Goal: Task Accomplishment & Management: Manage account settings

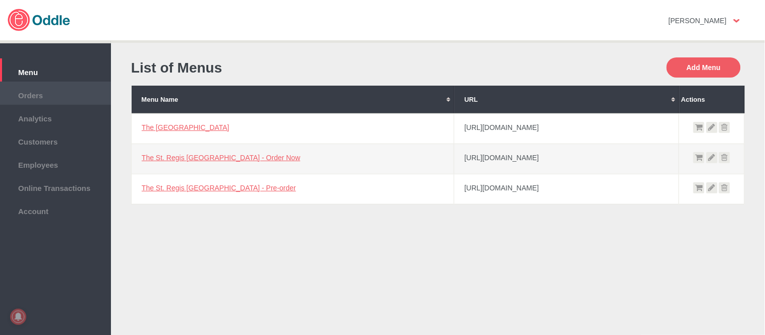
click at [32, 91] on span "Orders" at bounding box center [55, 94] width 101 height 11
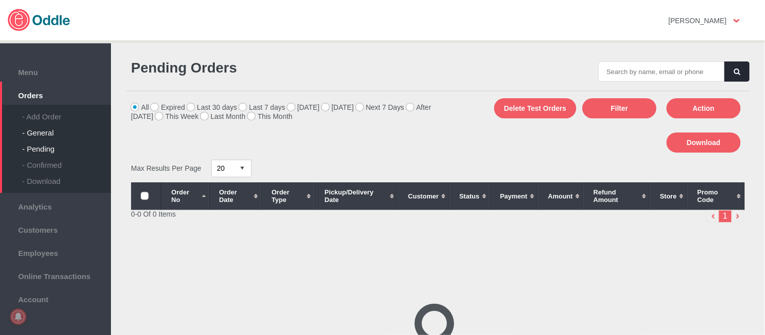
click at [52, 134] on div "- General" at bounding box center [66, 129] width 89 height 16
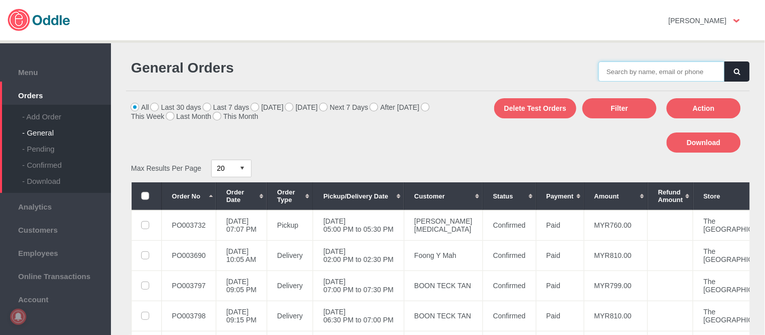
drag, startPoint x: 0, startPoint y: 0, endPoint x: 656, endPoint y: 75, distance: 660.5
click at [656, 75] on input "text" at bounding box center [661, 71] width 126 height 20
paste input "PO003823"
type input "PO003823"
click at [738, 73] on button "button" at bounding box center [736, 71] width 25 height 20
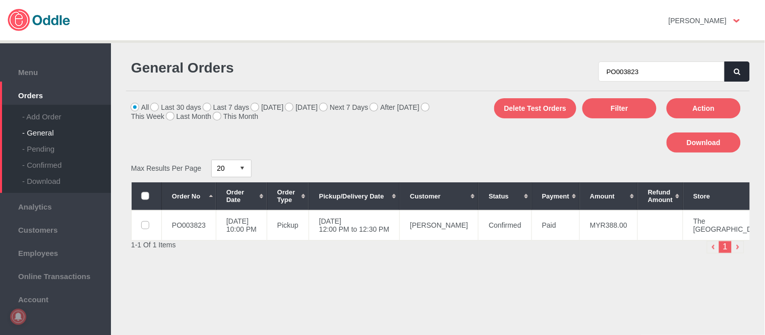
click at [732, 63] on button "button" at bounding box center [736, 71] width 25 height 20
click at [394, 229] on td "24 Sep 2025, Wed 03:00 PM to 03:30 PM" at bounding box center [353, 225] width 91 height 30
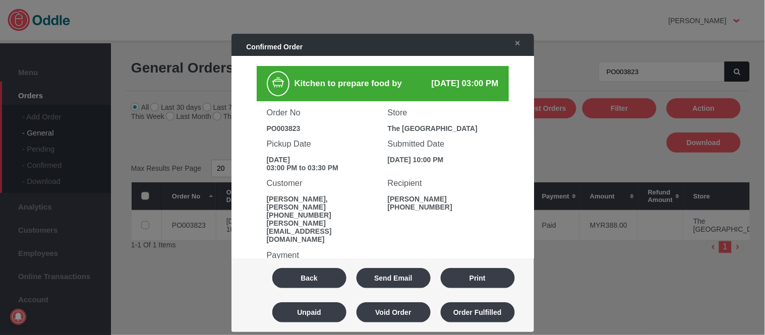
drag, startPoint x: 315, startPoint y: 284, endPoint x: 253, endPoint y: 158, distance: 141.1
click at [315, 284] on button "Back" at bounding box center [309, 278] width 74 height 20
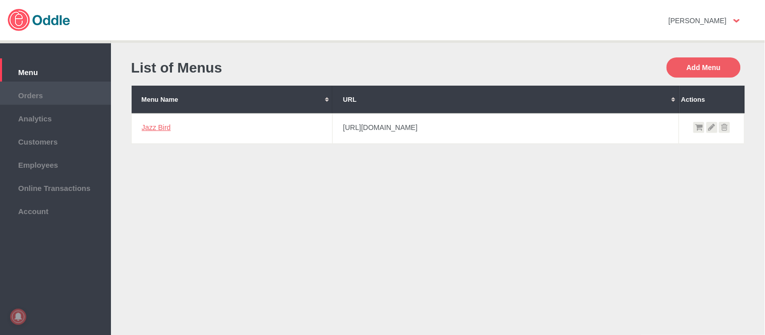
click at [54, 93] on span "Orders" at bounding box center [55, 94] width 101 height 11
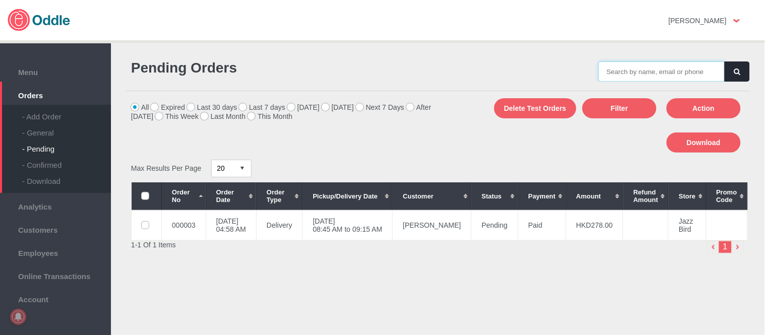
click at [655, 75] on input "text" at bounding box center [661, 71] width 126 height 20
drag, startPoint x: 47, startPoint y: 129, endPoint x: 51, endPoint y: 126, distance: 5.2
click at [47, 129] on div "- General" at bounding box center [66, 129] width 89 height 16
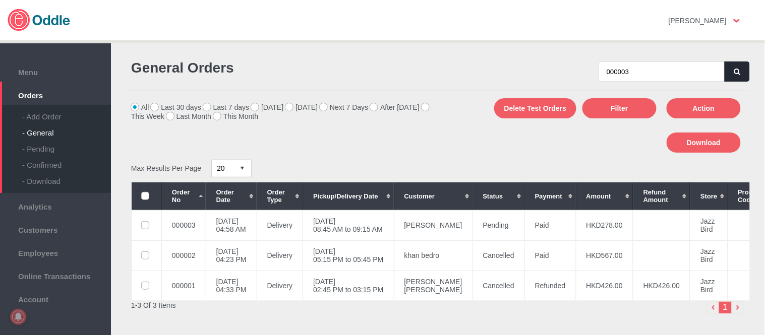
type input "000003"
click at [726, 73] on button "button" at bounding box center [736, 71] width 25 height 20
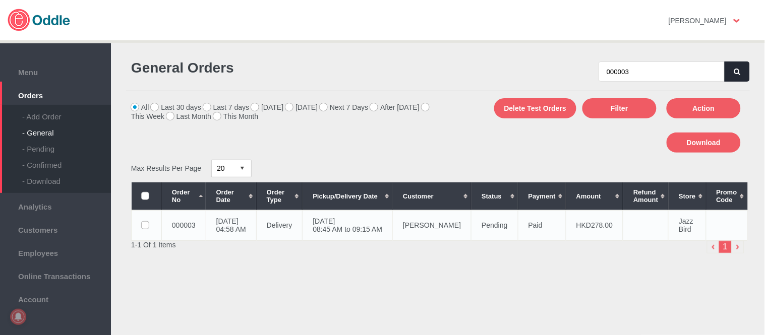
click at [371, 223] on td "18 Sep 2025, Thu 08:45 AM to 09:15 AM" at bounding box center [347, 225] width 90 height 30
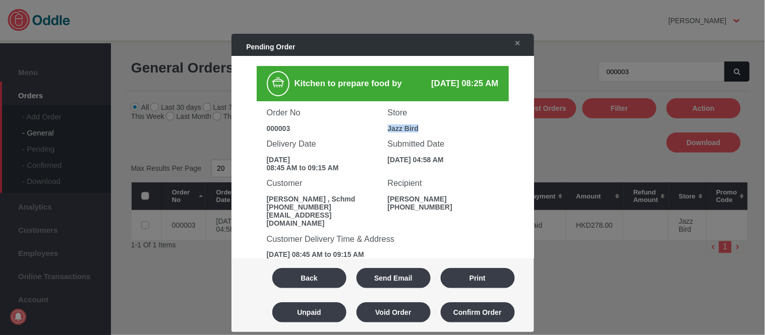
drag, startPoint x: 401, startPoint y: 125, endPoint x: 436, endPoint y: 122, distance: 34.4
click at [436, 122] on div "Store Jazz Bird" at bounding box center [443, 116] width 121 height 31
copy div "Jazz Bird"
click at [271, 125] on div "000003" at bounding box center [322, 129] width 111 height 8
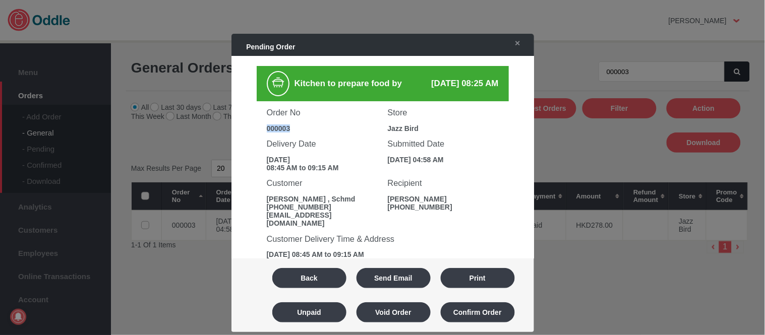
copy div "000003"
click at [395, 312] on button "Void Order" at bounding box center [393, 312] width 74 height 20
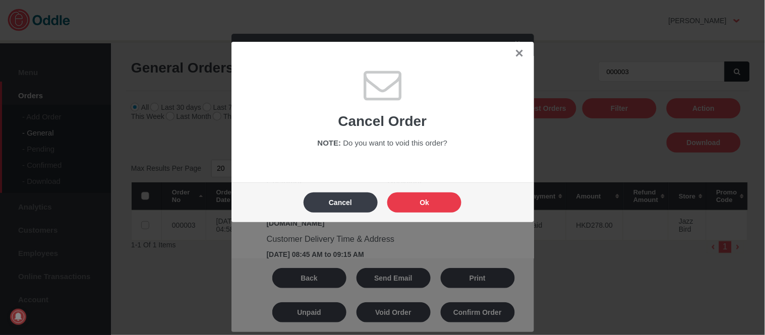
click at [420, 211] on button "Ok" at bounding box center [424, 203] width 74 height 20
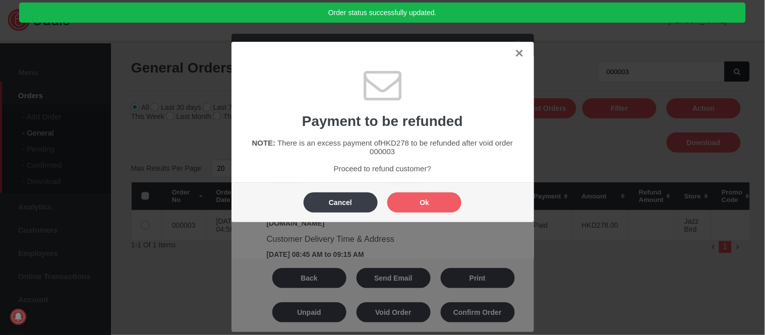
click at [422, 207] on body "Click here to cancel Mary Kaye No messages Support Settings Sign Out Settings S…" at bounding box center [382, 167] width 765 height 335
click at [422, 207] on button "Ok" at bounding box center [424, 203] width 74 height 20
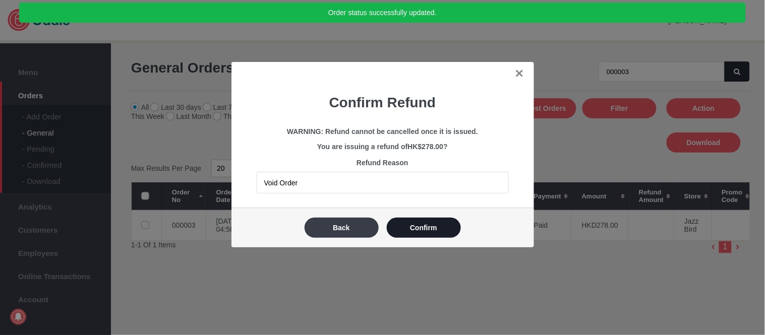
click at [424, 231] on button "Confirm" at bounding box center [424, 228] width 74 height 20
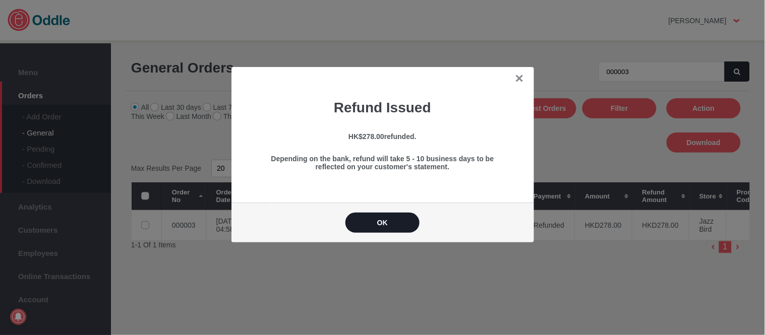
click at [409, 220] on button "OK" at bounding box center [382, 223] width 74 height 20
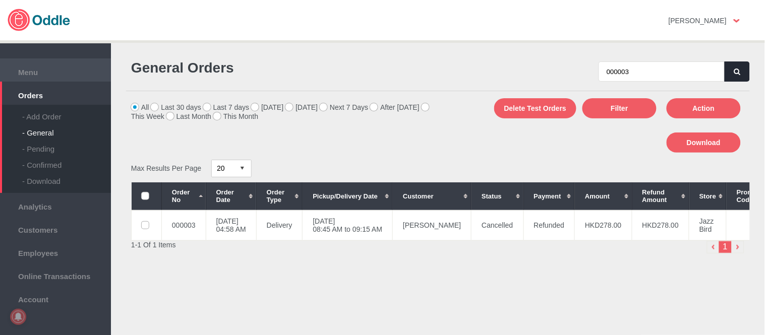
click at [29, 73] on span "Menu" at bounding box center [55, 71] width 101 height 11
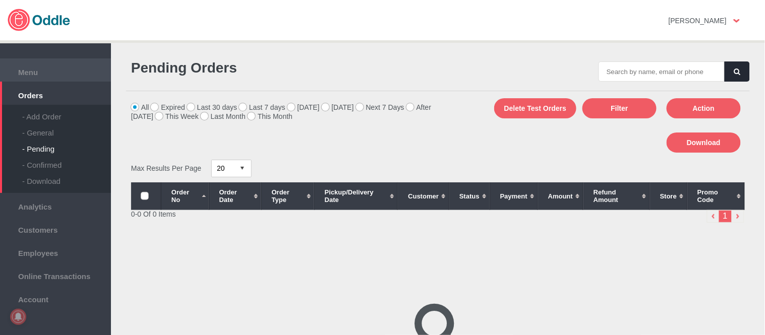
click at [34, 70] on span "Menu" at bounding box center [55, 71] width 101 height 11
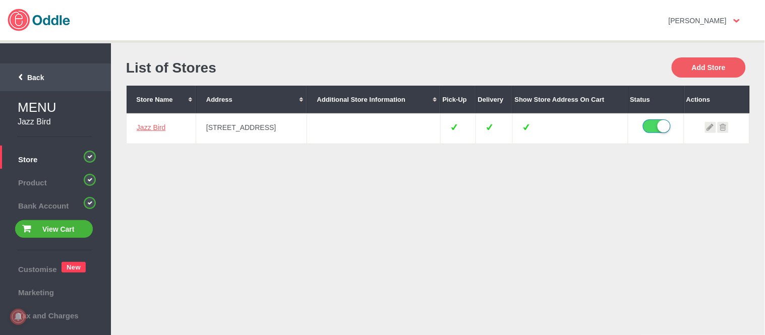
click at [38, 74] on span "Back" at bounding box center [24, 78] width 40 height 8
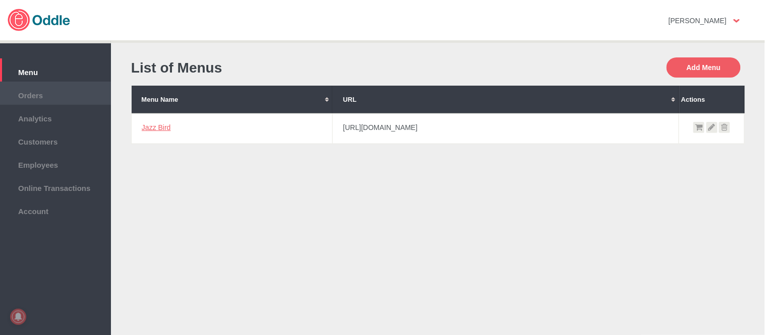
click at [46, 95] on span "Orders" at bounding box center [55, 94] width 101 height 11
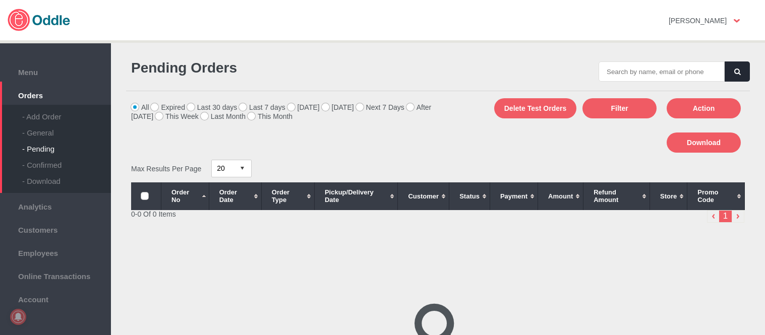
click at [44, 129] on div "- General" at bounding box center [66, 129] width 89 height 16
click at [43, 125] on div "- General" at bounding box center [66, 129] width 89 height 16
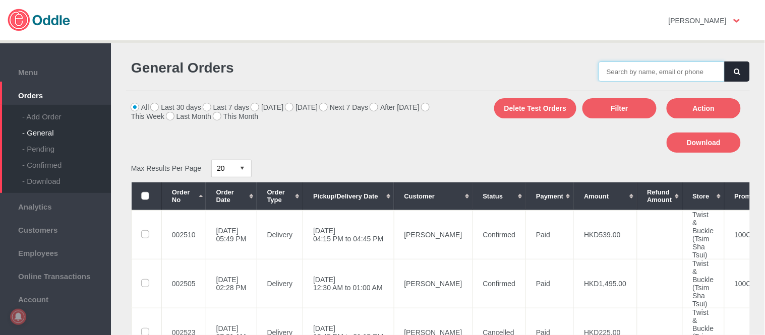
click at [637, 73] on input "text" at bounding box center [661, 71] width 126 height 20
paste input "002523"
type input "002523"
click at [734, 75] on button "button" at bounding box center [736, 71] width 25 height 20
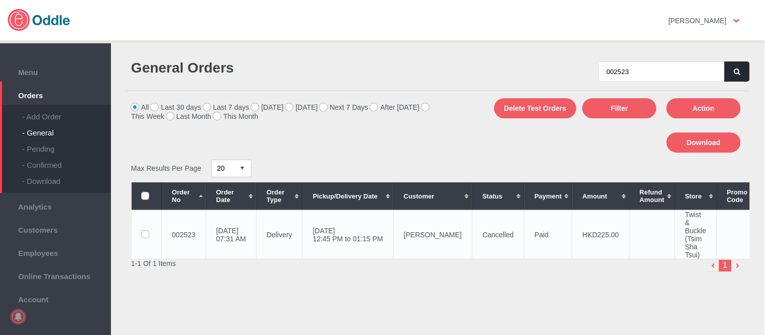
click at [393, 242] on td "[DATE] 12:45 PM to 01:15 PM" at bounding box center [347, 234] width 91 height 49
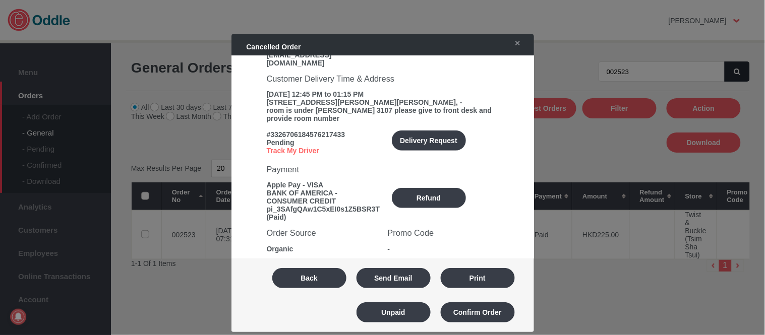
scroll to position [168, 0]
click at [432, 189] on button "Refund" at bounding box center [429, 199] width 74 height 20
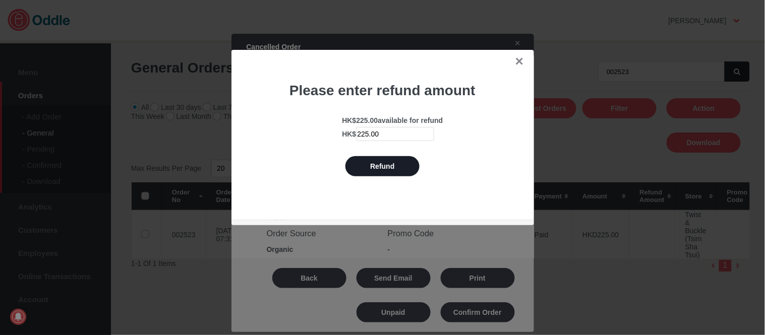
click at [396, 172] on button "Refund" at bounding box center [382, 166] width 74 height 20
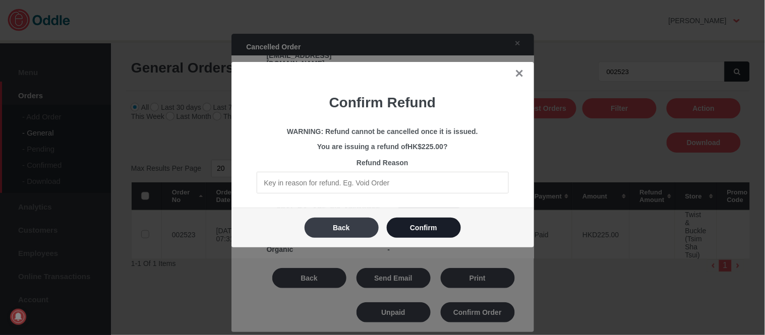
click at [431, 232] on button "Confirm" at bounding box center [424, 228] width 74 height 20
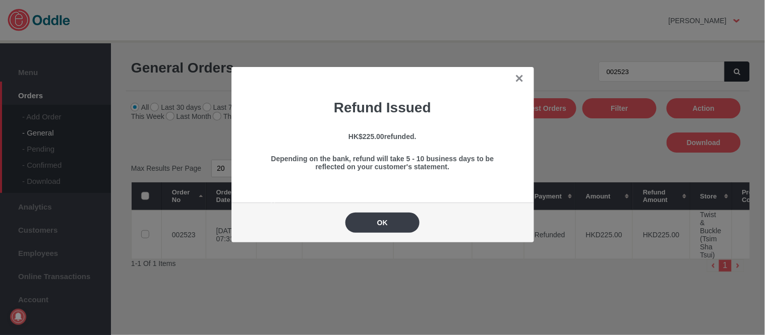
drag, startPoint x: 396, startPoint y: 229, endPoint x: 505, endPoint y: 306, distance: 133.7
click at [396, 229] on button "OK" at bounding box center [382, 223] width 74 height 20
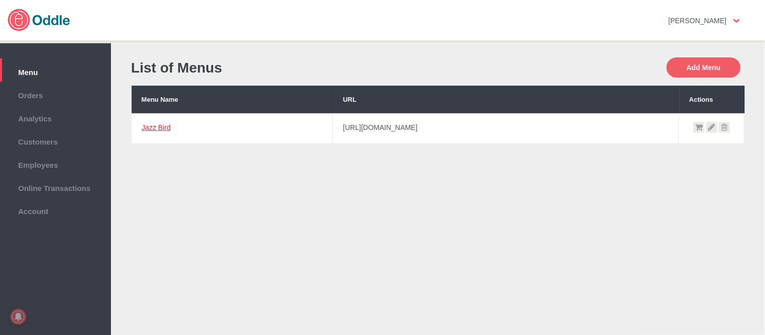
click at [165, 128] on link "Jazz Bird" at bounding box center [156, 127] width 29 height 8
click at [155, 126] on link "Jazz Bird" at bounding box center [156, 127] width 29 height 8
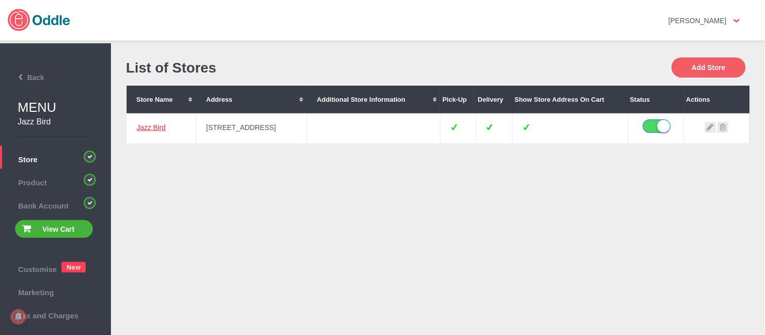
click at [145, 125] on link "Jazz Bird" at bounding box center [151, 127] width 29 height 8
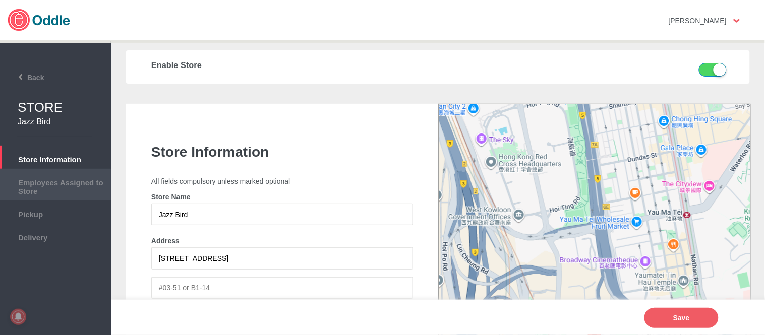
click at [51, 178] on span "Employees Assigned to Store" at bounding box center [55, 186] width 101 height 20
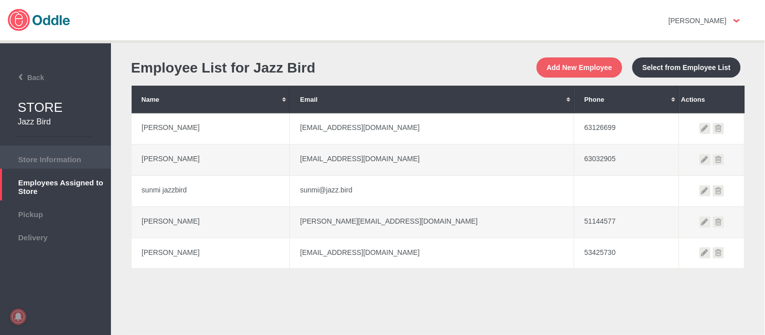
click at [49, 159] on span "Store Information" at bounding box center [55, 158] width 101 height 11
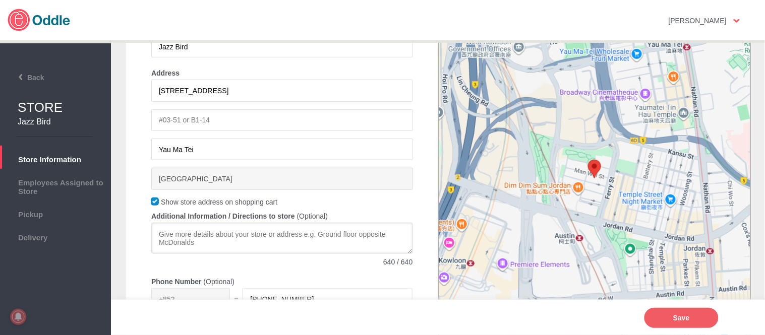
scroll to position [224, 0]
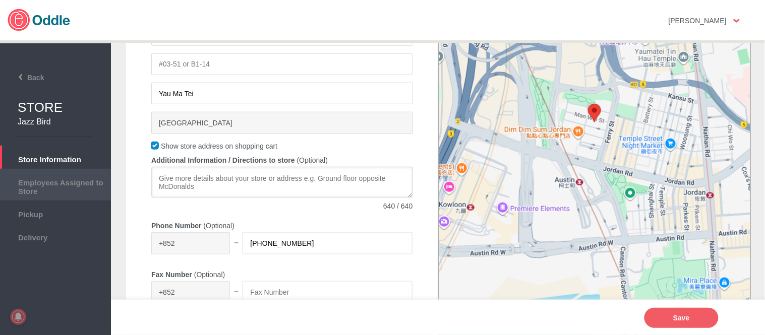
click at [69, 178] on span "Employees Assigned to Store" at bounding box center [55, 186] width 101 height 20
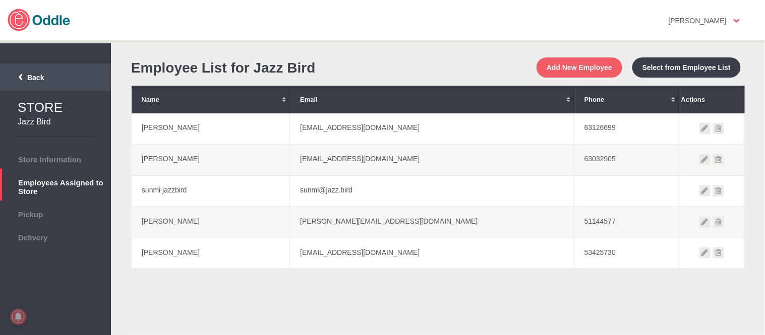
click at [26, 74] on span "Back" at bounding box center [24, 78] width 40 height 8
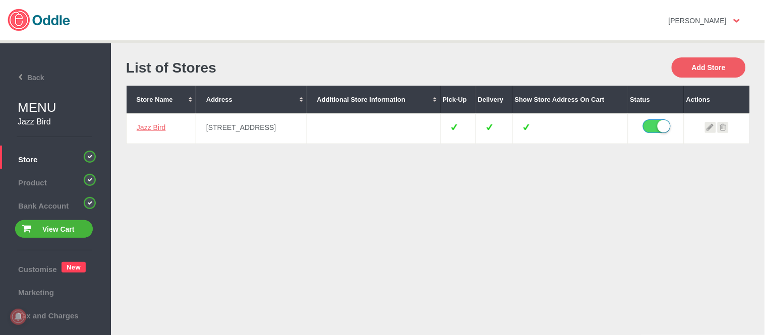
click at [26, 74] on span "Back" at bounding box center [24, 78] width 40 height 8
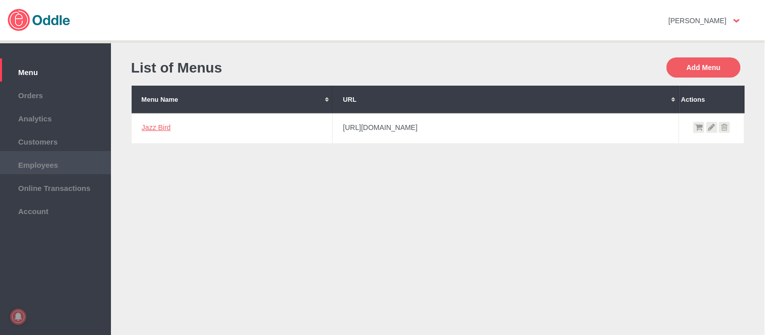
click at [38, 162] on span "Employees" at bounding box center [55, 163] width 101 height 11
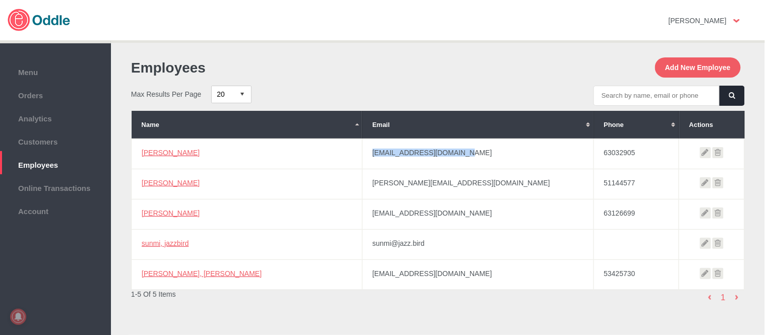
drag, startPoint x: 339, startPoint y: 152, endPoint x: 301, endPoint y: 152, distance: 37.8
click at [362, 152] on td "lolita_tetsu@hotmail.com" at bounding box center [477, 154] width 231 height 30
copy td "lolita_tetsu@hotmail.com"
click at [362, 212] on td "quincy_lui@yahoo.com" at bounding box center [477, 214] width 231 height 30
drag, startPoint x: 360, startPoint y: 242, endPoint x: 301, endPoint y: 246, distance: 59.1
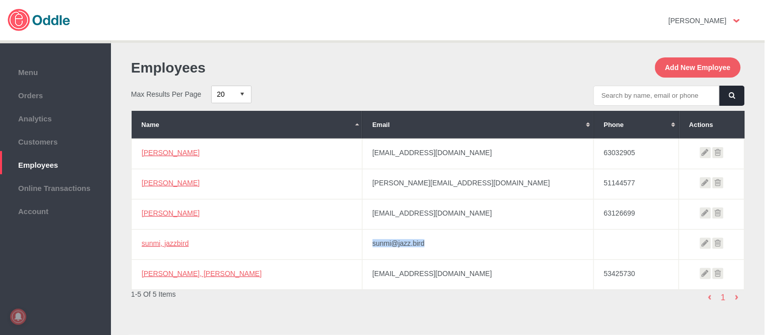
click at [362, 246] on td "sunmi@jazz.bird" at bounding box center [477, 244] width 231 height 30
copy td "sunmi@jazz.bird"
click at [40, 91] on span "Orders" at bounding box center [55, 94] width 101 height 11
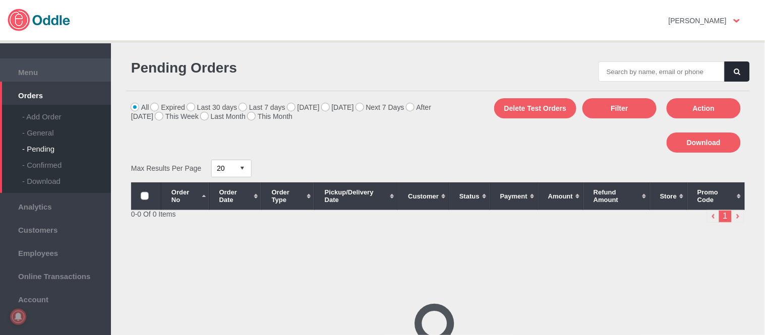
click at [25, 68] on span "Menu" at bounding box center [55, 71] width 101 height 11
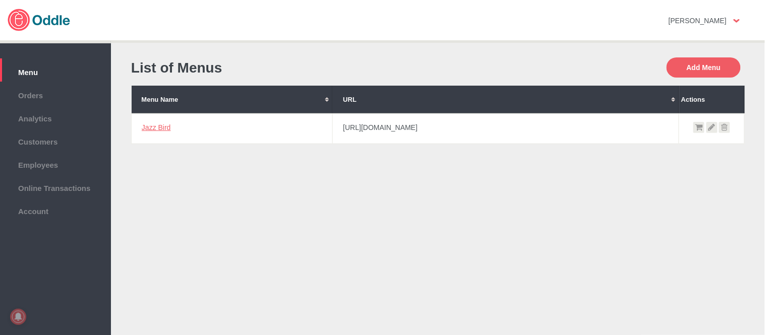
click at [137, 132] on td "Jazz Bird" at bounding box center [232, 128] width 201 height 30
click at [158, 128] on link "Jazz Bird" at bounding box center [156, 127] width 29 height 8
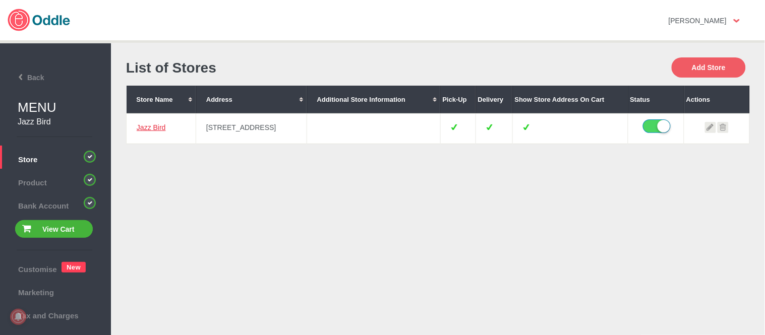
click at [158, 127] on link "Jazz Bird" at bounding box center [151, 127] width 29 height 8
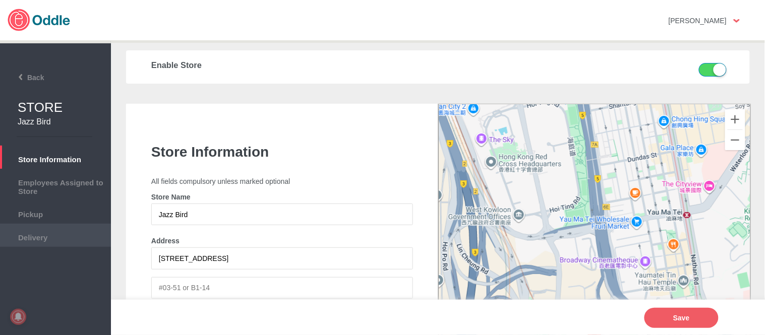
click at [74, 224] on li "Delivery" at bounding box center [55, 235] width 111 height 23
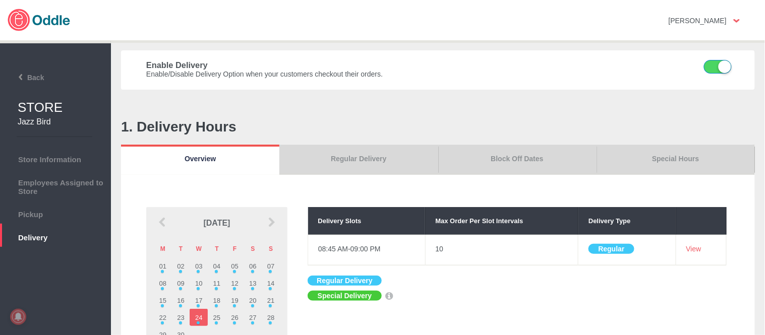
click at [709, 63] on label at bounding box center [711, 67] width 25 height 15
click at [0, 0] on input "checkbox" at bounding box center [0, 0] width 0 height 0
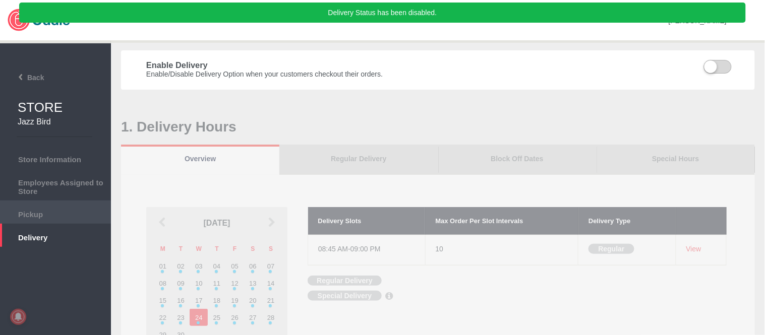
click at [57, 210] on span "Pickup" at bounding box center [55, 213] width 101 height 11
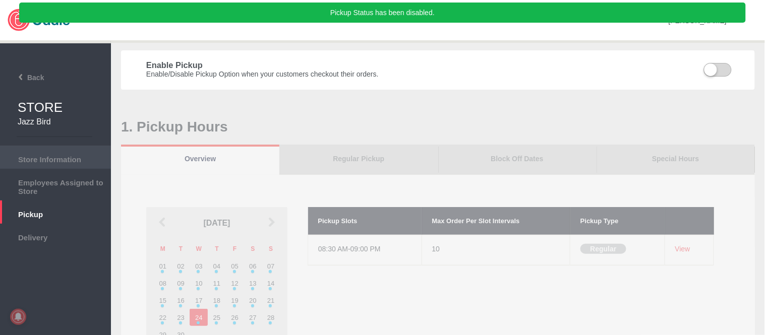
click at [34, 157] on span "Store Information" at bounding box center [55, 158] width 101 height 11
